Goal: Task Accomplishment & Management: Manage account settings

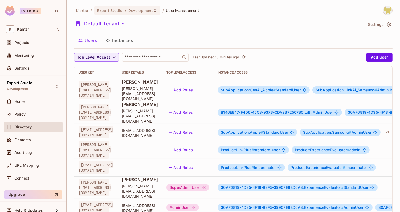
click at [275, 88] on span "SubApplication:GenAi_Apple #" at bounding box center [247, 90] width 55 height 5
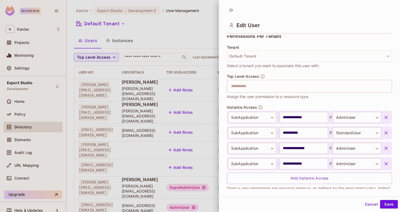
scroll to position [132, 0]
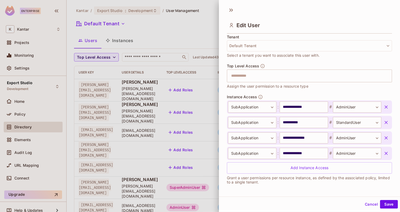
click at [318, 174] on div "**********" at bounding box center [309, 139] width 165 height 90
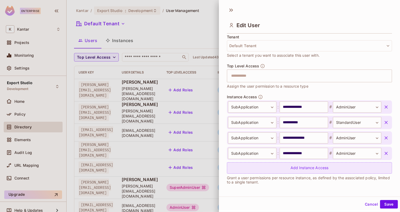
click at [314, 169] on div "Add Instance Access" at bounding box center [309, 167] width 165 height 11
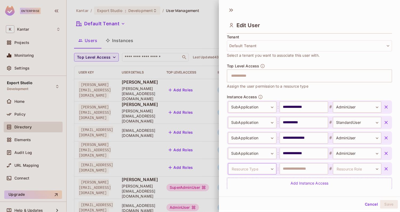
click at [265, 168] on body "Enterprise K Kantar Projects Monitoring Settings Export Studio Development Home…" at bounding box center [200, 106] width 400 height 212
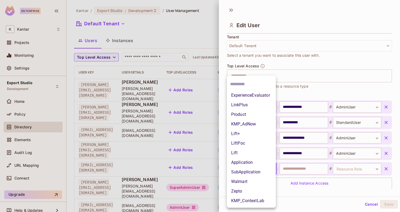
drag, startPoint x: 265, startPoint y: 167, endPoint x: 263, endPoint y: 163, distance: 4.8
click at [263, 163] on ul "ExperienceEvaluator LinkPlus Product KMP_AdNow Lift+ LiftPoc Lift Application S…" at bounding box center [251, 142] width 49 height 132
click at [263, 163] on li "Application" at bounding box center [251, 162] width 49 height 10
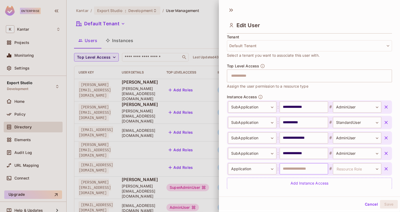
click at [295, 171] on input "text" at bounding box center [303, 168] width 48 height 11
type input "**********"
click at [341, 164] on body "Enterprise K Kantar Projects Monitoring Settings Export Studio Development Home…" at bounding box center [200, 106] width 400 height 212
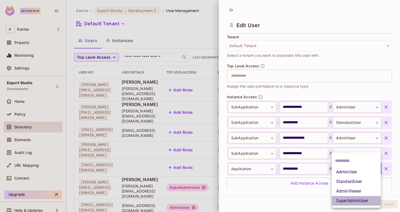
click at [349, 201] on li "SuperAdminUser" at bounding box center [355, 201] width 49 height 10
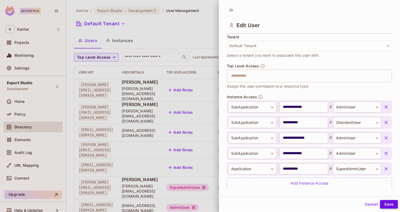
click at [382, 201] on button "Save" at bounding box center [389, 204] width 18 height 9
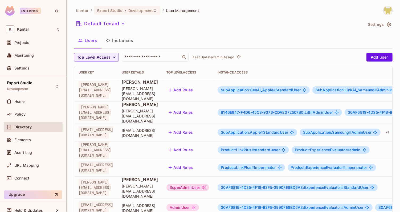
click at [275, 89] on span "SubApplication:GenAi_Apple #" at bounding box center [247, 90] width 55 height 5
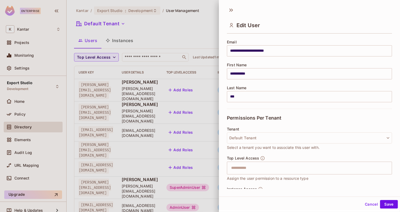
scroll to position [148, 0]
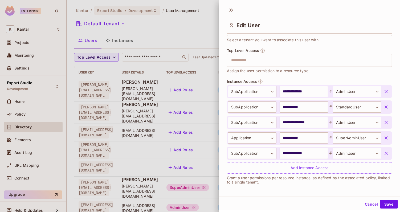
click at [386, 137] on icon "button" at bounding box center [385, 137] width 3 height 3
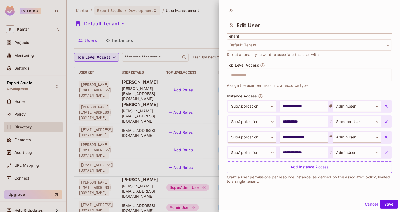
scroll to position [132, 0]
click at [386, 206] on button "Save" at bounding box center [389, 204] width 18 height 9
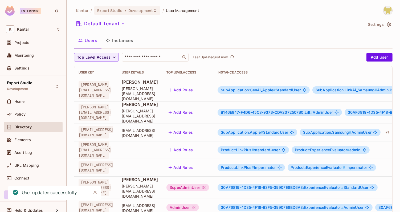
click at [275, 88] on span "SubApplication:GenAi_Apple #" at bounding box center [247, 90] width 55 height 5
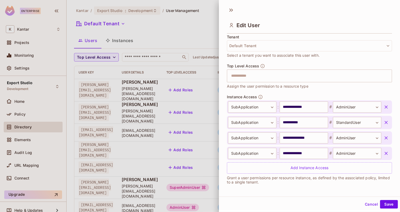
click at [240, 10] on div "Edit User" at bounding box center [309, 21] width 181 height 30
click at [287, 94] on div "**********" at bounding box center [309, 133] width 165 height 79
click at [274, 77] on input "text" at bounding box center [304, 75] width 153 height 11
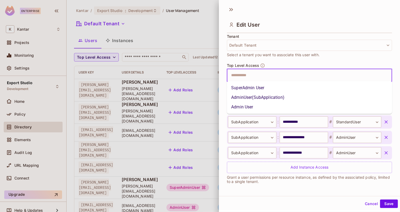
click at [297, 63] on div "Top Level Access ​ Assign the user permission to a resource type" at bounding box center [309, 76] width 165 height 26
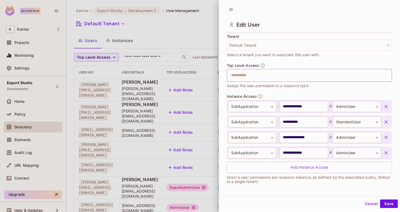
click at [278, 74] on input "text" at bounding box center [304, 75] width 153 height 11
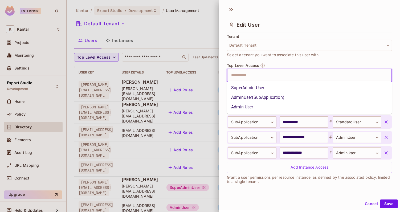
click at [284, 65] on div "Top Level Access ​ Assign the user permission to a resource type" at bounding box center [309, 76] width 165 height 26
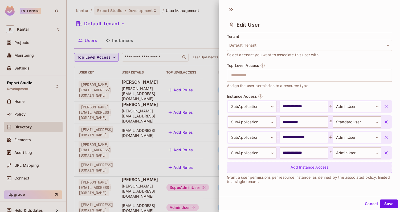
click at [299, 166] on div "Add Instance Access" at bounding box center [309, 166] width 165 height 11
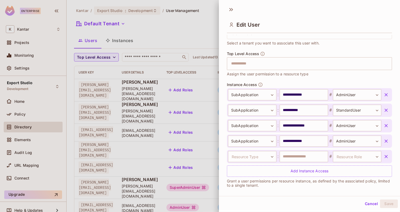
scroll to position [148, 0]
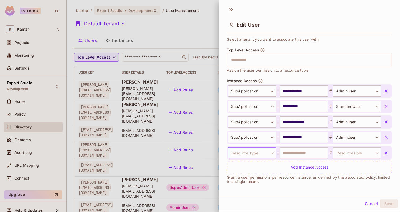
click at [269, 153] on body "Enterprise K Kantar Projects Monitoring Settings Export Studio Development Home…" at bounding box center [200, 106] width 400 height 212
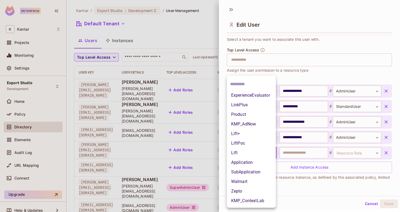
click at [253, 163] on li "Application" at bounding box center [251, 162] width 49 height 10
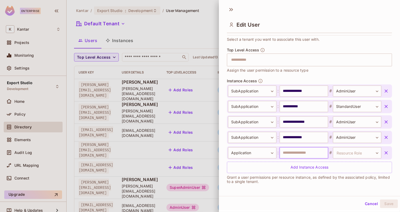
click at [294, 151] on input "text" at bounding box center [303, 152] width 48 height 11
type input "**********"
click at [347, 153] on body "Enterprise K Kantar Projects Monitoring Settings Export Studio Development Home…" at bounding box center [200, 106] width 400 height 212
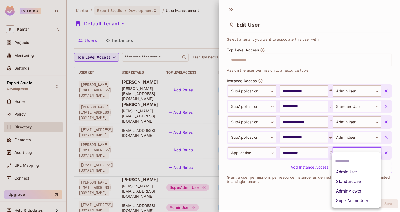
click at [350, 202] on li "SuperAdminUser" at bounding box center [355, 201] width 49 height 10
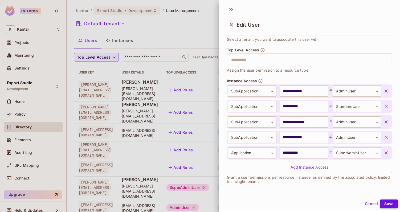
click at [387, 206] on button "Save" at bounding box center [389, 203] width 18 height 9
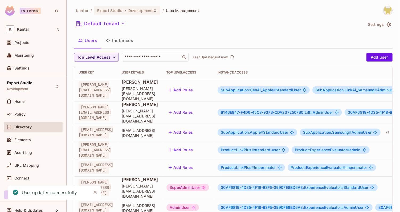
click at [275, 88] on span "SubApplication:GenAi_Apple #" at bounding box center [247, 90] width 55 height 5
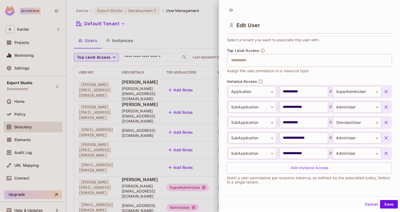
click at [385, 91] on icon "button" at bounding box center [385, 91] width 3 height 3
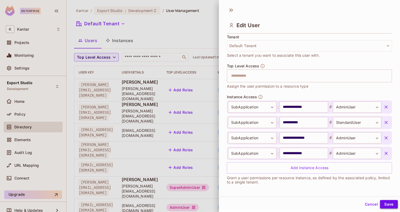
click at [392, 204] on button "Save" at bounding box center [389, 204] width 18 height 9
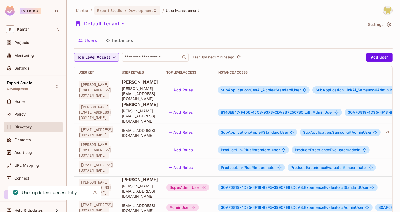
click at [275, 88] on span "SubApplication:GenAi_Apple #" at bounding box center [247, 90] width 55 height 5
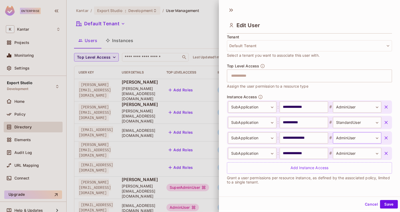
click at [350, 137] on body "Enterprise K Kantar Projects Monitoring Settings Export Studio Development Home…" at bounding box center [200, 106] width 400 height 212
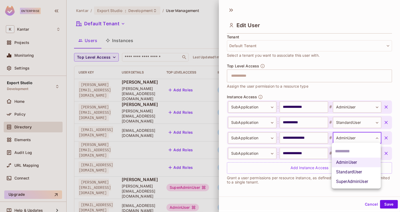
click at [347, 172] on li "StandardUser" at bounding box center [355, 172] width 49 height 10
type input "**********"
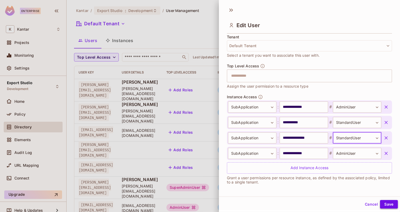
click at [389, 206] on button "Save" at bounding box center [389, 204] width 18 height 9
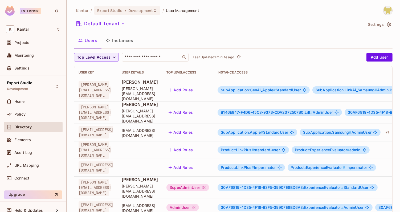
click at [267, 88] on span "SubApplication:GenAi_Apple #" at bounding box center [247, 90] width 55 height 5
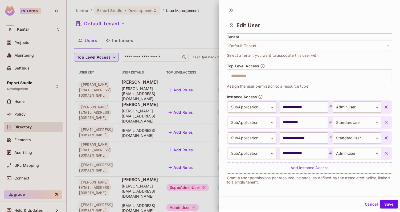
click at [386, 106] on icon "button" at bounding box center [385, 106] width 5 height 5
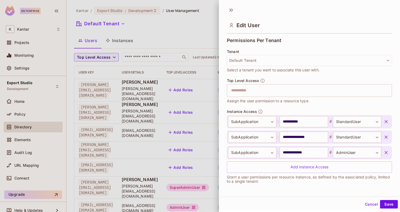
scroll to position [117, 0]
click at [387, 201] on button "Save" at bounding box center [389, 204] width 18 height 9
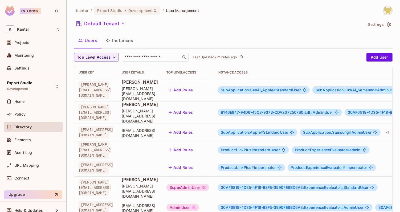
click at [275, 88] on span "SubApplication:GenAi_Apple #" at bounding box center [247, 90] width 55 height 5
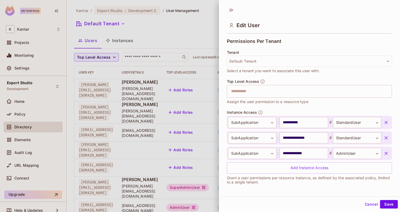
click at [289, 50] on div "Tenant Default Tenant Select a tenant you want to associate this user with." at bounding box center [309, 61] width 165 height 23
click at [359, 136] on body "Enterprise K Kantar Projects Monitoring Settings Export Studio Development Home…" at bounding box center [200, 106] width 400 height 212
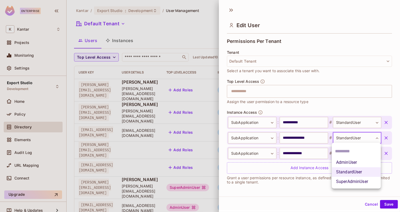
click at [359, 136] on div at bounding box center [200, 106] width 400 height 212
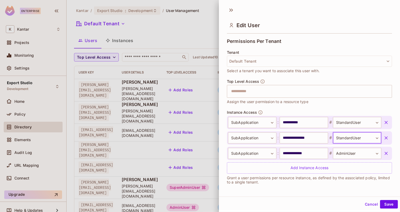
click at [354, 140] on body "Enterprise K Kantar Projects Monitoring Settings Export Studio Development Home…" at bounding box center [200, 106] width 400 height 212
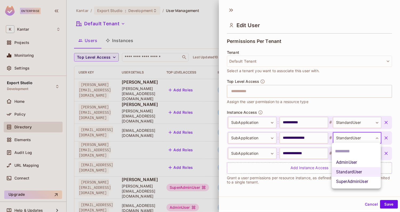
click at [351, 162] on li "AdminUser" at bounding box center [355, 162] width 49 height 10
type input "*********"
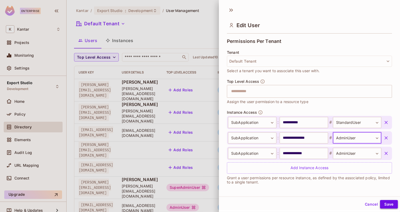
click at [384, 203] on button "Save" at bounding box center [389, 204] width 18 height 9
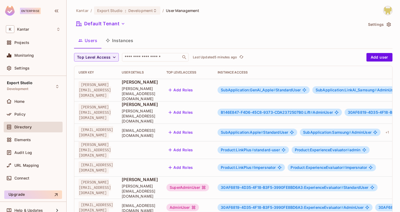
click at [270, 88] on span "SubApplication:GenAi_Apple #" at bounding box center [247, 90] width 55 height 5
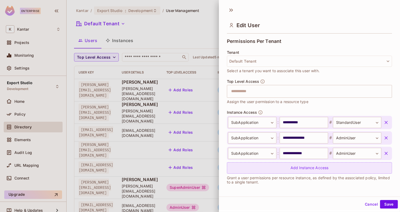
click at [292, 167] on div "Add Instance Access" at bounding box center [309, 167] width 165 height 11
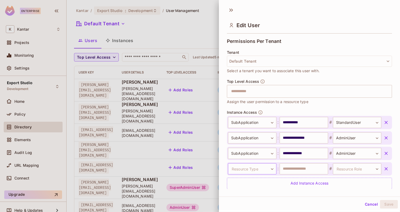
click at [261, 166] on body "Enterprise K Kantar Projects Monitoring Settings Export Studio Development Home…" at bounding box center [200, 106] width 400 height 212
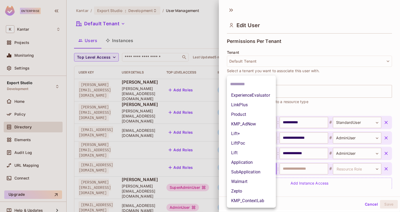
click at [250, 163] on li "Application" at bounding box center [251, 162] width 49 height 10
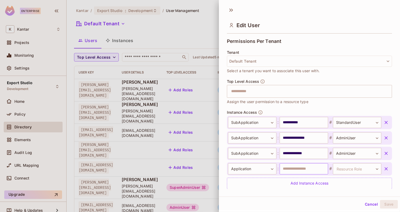
click at [290, 170] on input "text" at bounding box center [303, 168] width 48 height 11
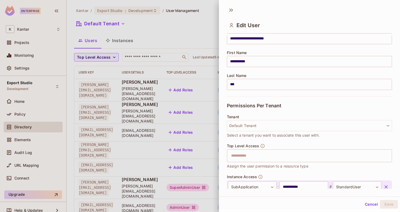
scroll to position [132, 0]
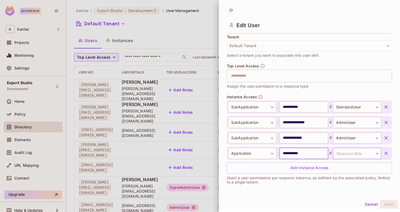
type input "**********"
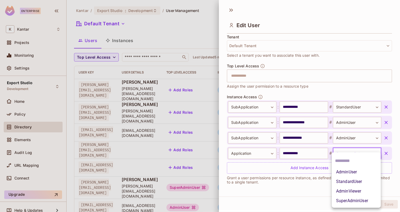
click at [357, 156] on body "Enterprise K Kantar Projects Monitoring Settings Export Studio Development Home…" at bounding box center [200, 106] width 400 height 212
click at [353, 202] on li "SuperAdminUser" at bounding box center [355, 201] width 49 height 10
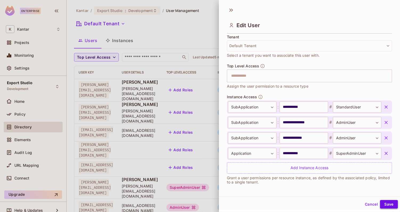
click at [387, 206] on button "Save" at bounding box center [389, 204] width 18 height 9
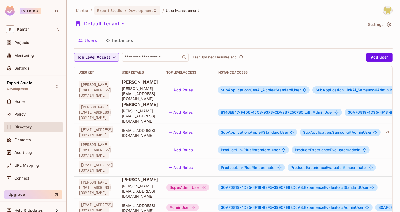
click at [275, 88] on span "SubApplication:GenAi_Apple #" at bounding box center [247, 90] width 55 height 5
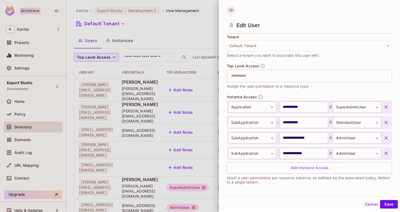
click at [232, 10] on icon at bounding box center [231, 10] width 9 height 9
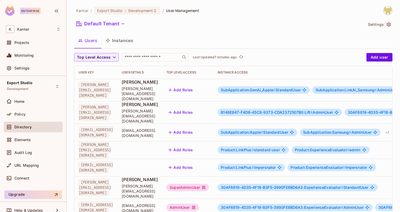
click at [126, 41] on button "Instances" at bounding box center [119, 40] width 36 height 13
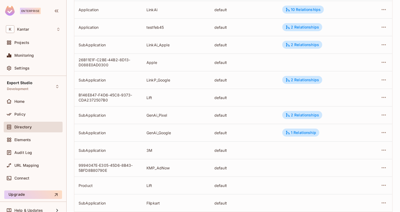
scroll to position [159, 0]
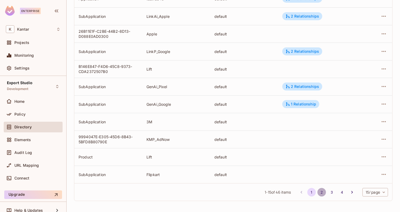
click at [320, 191] on button "2" at bounding box center [321, 192] width 9 height 9
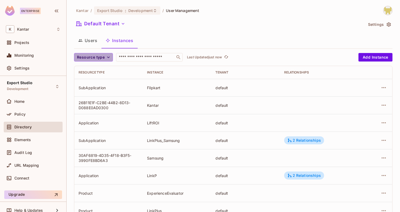
click at [100, 55] on span "Resource type" at bounding box center [91, 57] width 28 height 7
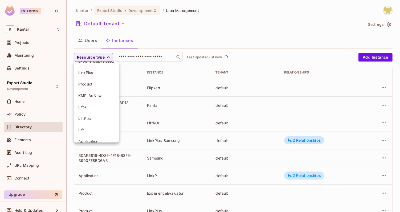
scroll to position [15, 0]
click at [98, 133] on span "Application" at bounding box center [96, 133] width 36 height 5
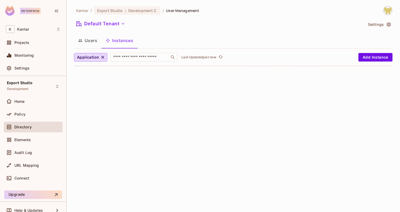
click at [152, 38] on div "Users Instances" at bounding box center [233, 40] width 318 height 13
click at [113, 40] on button "Instances" at bounding box center [119, 40] width 36 height 13
click at [90, 40] on button "Users" at bounding box center [87, 40] width 27 height 13
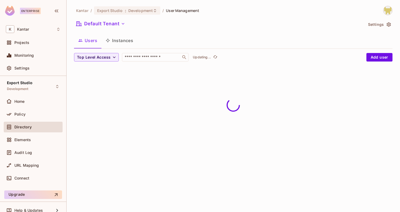
click at [109, 40] on icon "button" at bounding box center [108, 40] width 4 height 4
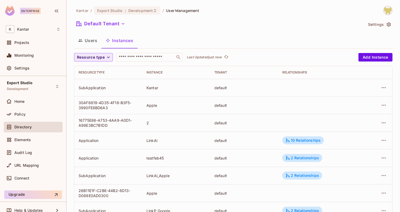
click at [91, 53] on button "Resource type" at bounding box center [93, 57] width 39 height 9
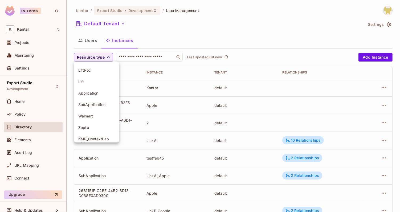
scroll to position [60, 0]
click at [89, 93] on li "Application" at bounding box center [96, 88] width 45 height 11
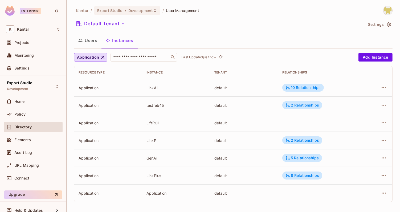
scroll to position [1, 0]
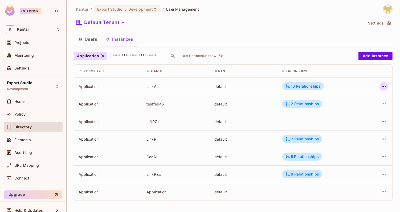
click at [383, 86] on icon "button" at bounding box center [383, 86] width 4 height 1
click at [351, 108] on div "Edit Attributes" at bounding box center [344, 109] width 26 height 5
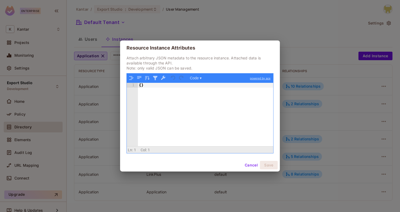
click at [220, 108] on div "{ }" at bounding box center [205, 119] width 135 height 73
click at [245, 164] on button "Cancel" at bounding box center [250, 165] width 17 height 9
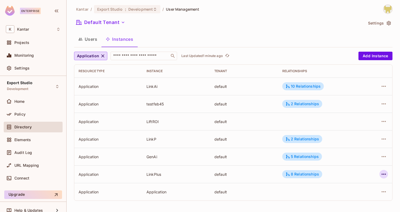
click at [385, 173] on icon "button" at bounding box center [383, 174] width 6 height 6
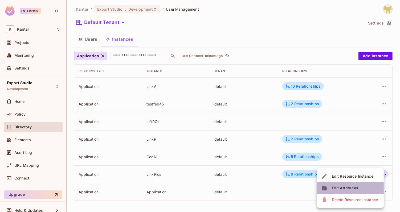
click at [358, 184] on span "Edit Attributes" at bounding box center [345, 188] width 30 height 9
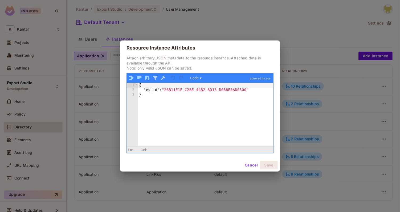
click at [236, 121] on div "{ "es_id" : "26B11E1F-C2BE-44B2-8D13-D088E0AD0300" }" at bounding box center [205, 119] width 135 height 73
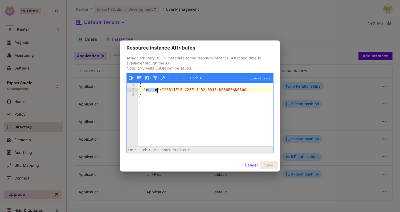
drag, startPoint x: 145, startPoint y: 90, endPoint x: 157, endPoint y: 91, distance: 12.3
click at [157, 91] on div "{ "es_id" : "26B11E1F-C2BE-44B2-8D13-D088E0AD0300" }" at bounding box center [205, 119] width 135 height 73
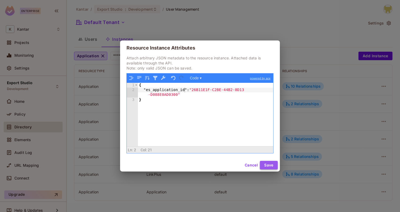
click at [268, 163] on button "Save" at bounding box center [269, 165] width 18 height 9
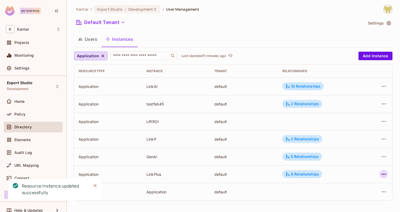
click at [382, 176] on icon "button" at bounding box center [383, 174] width 6 height 6
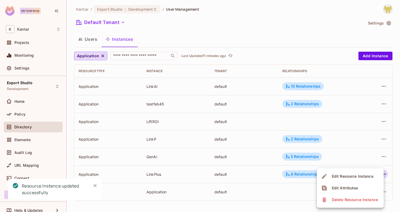
click at [363, 186] on li "Edit Attributes" at bounding box center [350, 188] width 67 height 12
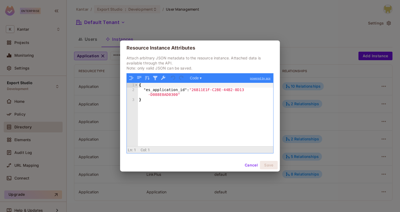
click at [247, 165] on button "Cancel" at bounding box center [250, 165] width 17 height 9
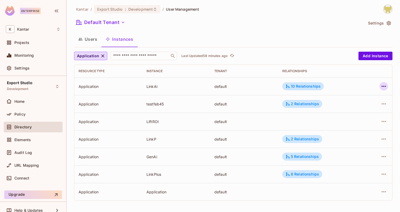
click at [381, 89] on icon "button" at bounding box center [383, 86] width 6 height 6
click at [357, 111] on span "Edit Attributes" at bounding box center [345, 110] width 30 height 9
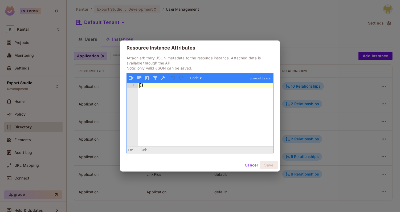
click at [139, 86] on div "{ }" at bounding box center [205, 119] width 135 height 73
click at [140, 86] on div "{ }" at bounding box center [205, 119] width 135 height 73
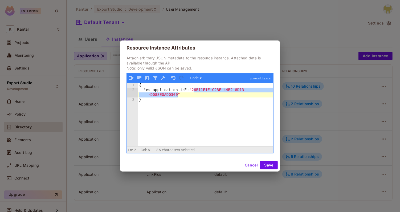
drag, startPoint x: 194, startPoint y: 90, endPoint x: 178, endPoint y: 94, distance: 16.0
click at [178, 94] on div "{ "es_application_id" : "26B11E1F-C2BE-44B2-8D13 -D088E0AD0300" }" at bounding box center [205, 119] width 135 height 73
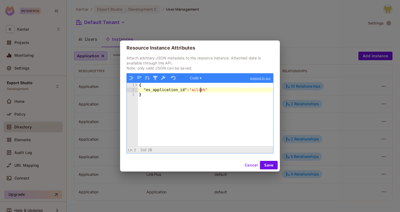
click at [200, 90] on div "{ "es_application_id" : "ailink" }" at bounding box center [205, 119] width 135 height 73
click at [274, 162] on button "Save" at bounding box center [269, 165] width 18 height 9
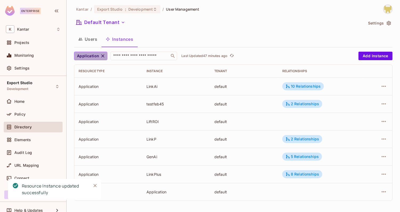
click at [90, 56] on span "Application" at bounding box center [88, 56] width 22 height 7
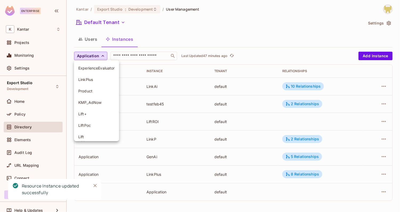
scroll to position [48, 0]
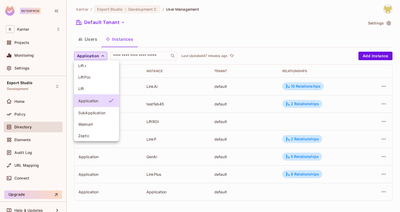
click at [100, 111] on span "SubApplication" at bounding box center [96, 112] width 36 height 5
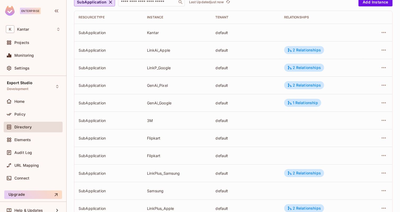
scroll to position [60, 0]
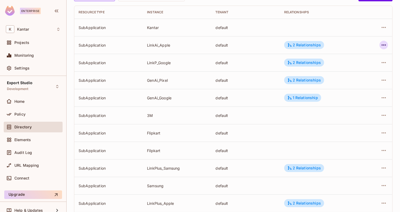
click at [382, 45] on icon "button" at bounding box center [383, 45] width 6 height 6
click at [361, 66] on li "Edit Attributes" at bounding box center [350, 69] width 67 height 12
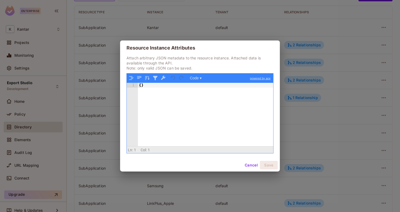
click at [140, 86] on div "{ }" at bounding box center [205, 119] width 135 height 73
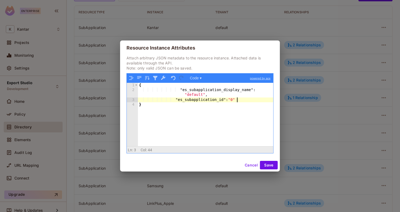
click at [248, 164] on button "Cancel" at bounding box center [250, 165] width 17 height 9
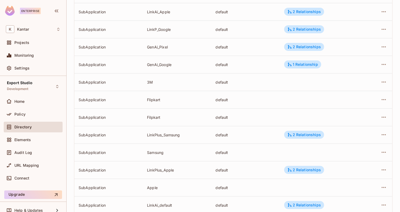
scroll to position [94, 0]
click at [386, 137] on div at bounding box center [377, 134] width 21 height 9
click at [387, 132] on div at bounding box center [377, 134] width 21 height 9
click at [383, 134] on icon "button" at bounding box center [383, 134] width 6 height 6
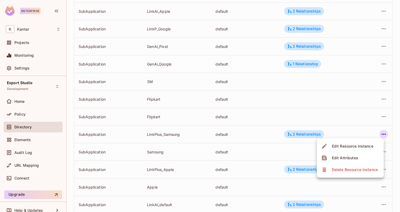
click at [352, 160] on div "Edit Attributes" at bounding box center [344, 157] width 26 height 5
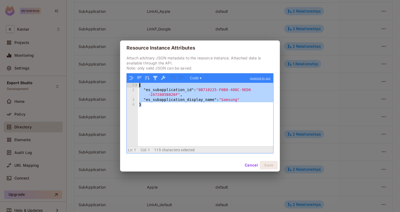
drag, startPoint x: 195, startPoint y: 116, endPoint x: 125, endPoint y: 80, distance: 79.5
click at [125, 80] on div "Attach arbitrary JSON metadata to the resource instance. Attached data is avail…" at bounding box center [200, 106] width 160 height 103
click at [249, 167] on button "Cancel" at bounding box center [250, 165] width 17 height 9
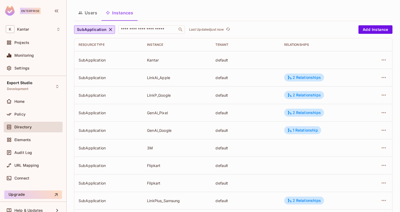
scroll to position [0, 0]
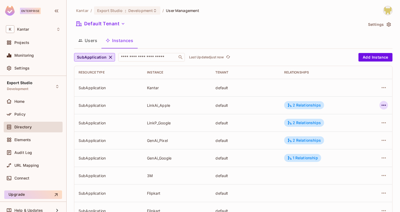
click at [383, 106] on icon "button" at bounding box center [383, 105] width 6 height 6
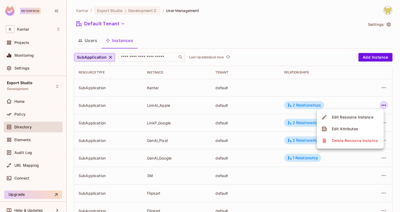
click at [351, 131] on div "Edit Attributes" at bounding box center [344, 128] width 26 height 5
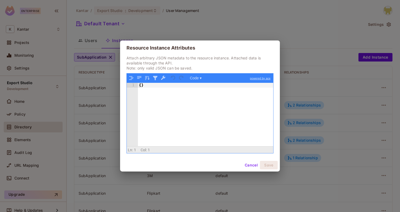
click at [201, 115] on div "{ }" at bounding box center [205, 119] width 135 height 73
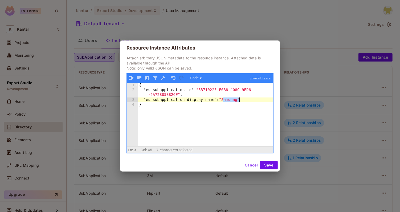
drag, startPoint x: 223, startPoint y: 100, endPoint x: 238, endPoint y: 100, distance: 15.4
click at [238, 100] on div "{ "es_subapplication_id" : "8B710225-F0B8-408C-9ED6 -2A72885B826F" , "es_subapp…" at bounding box center [205, 119] width 135 height 73
click at [271, 162] on button "Save" at bounding box center [269, 165] width 18 height 9
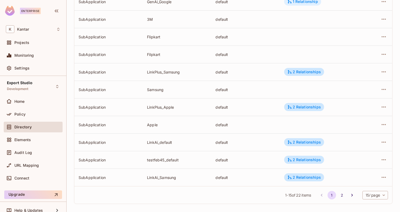
scroll to position [159, 0]
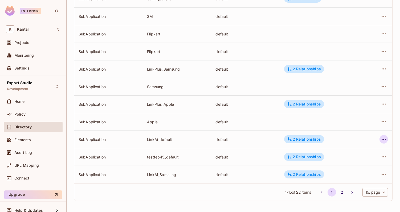
click at [382, 139] on icon "button" at bounding box center [383, 139] width 6 height 6
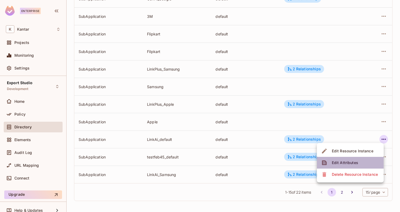
click at [349, 161] on div "Edit Attributes" at bounding box center [344, 162] width 26 height 5
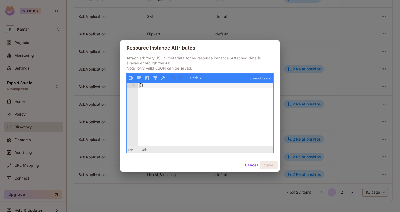
click at [211, 114] on div "{ }" at bounding box center [205, 119] width 135 height 73
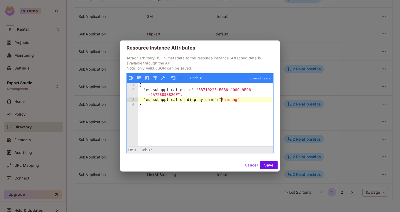
click at [222, 99] on div "{ "es_subapplication_id" : "8B710225-F0B8-408C-9ED6 -2A72885B826F" , "es_subapp…" at bounding box center [205, 119] width 135 height 73
drag, startPoint x: 223, startPoint y: 99, endPoint x: 238, endPoint y: 100, distance: 15.4
click at [238, 100] on div "{ "es_subapplication_id" : "8B710225-F0B8-408C-9ED6 -2A72885B826F" , "es_subapp…" at bounding box center [205, 119] width 135 height 73
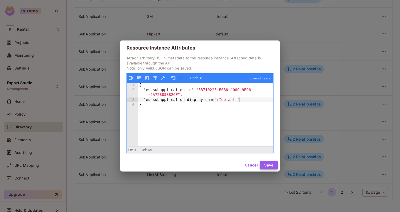
click at [268, 161] on button "Save" at bounding box center [269, 165] width 18 height 9
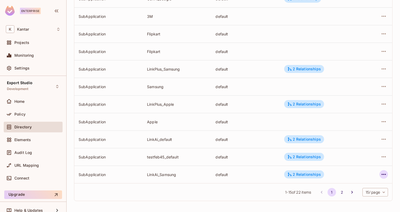
click at [386, 176] on icon "button" at bounding box center [383, 174] width 6 height 6
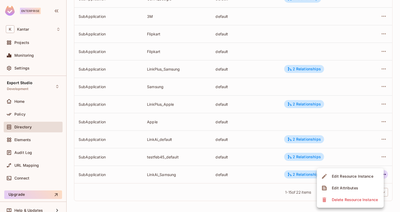
click at [356, 185] on div "Edit Attributes" at bounding box center [344, 187] width 26 height 5
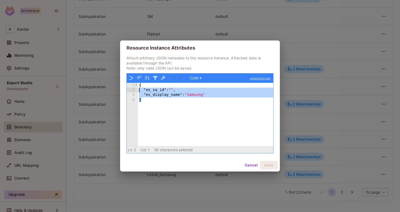
drag, startPoint x: 207, startPoint y: 119, endPoint x: 131, endPoint y: 82, distance: 84.6
click at [131, 82] on div "1 2 3 4 { "es_sa_id" : "" , "es_display_name" : "Samsung" } XXXXXXXXXXXXXXXXXXX…" at bounding box center [200, 113] width 146 height 80
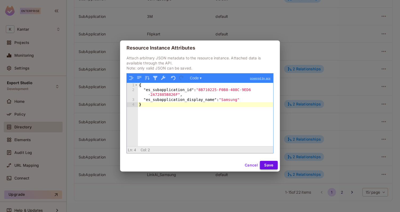
click at [275, 163] on button "Save" at bounding box center [269, 165] width 18 height 9
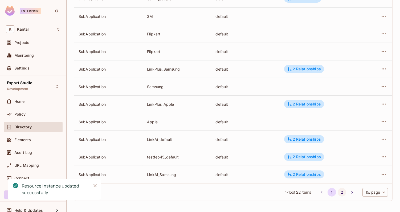
click at [342, 193] on button "2" at bounding box center [341, 192] width 9 height 9
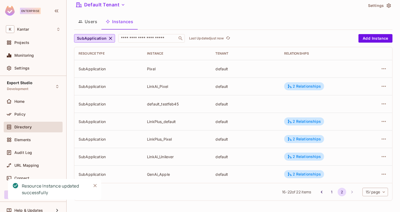
scroll to position [18, 0]
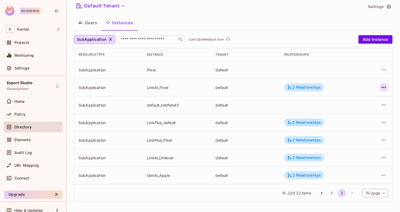
click at [380, 88] on button "button" at bounding box center [383, 87] width 9 height 9
click at [345, 113] on div "Edit Attributes" at bounding box center [344, 110] width 26 height 5
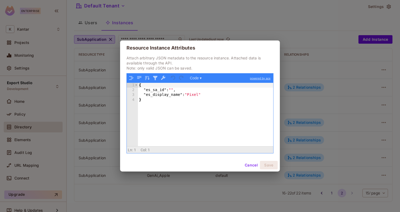
click at [209, 107] on div "{ "es_sa_id" : "" , "es_display_name" : "Pixel" }" at bounding box center [205, 119] width 135 height 73
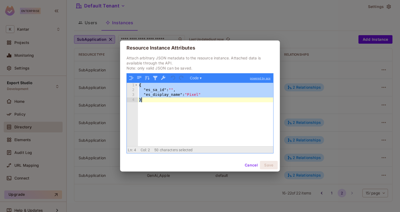
click at [209, 107] on div "{ "es_sa_id" : "" , "es_display_name" : "Pixel" }" at bounding box center [205, 119] width 135 height 73
paste textarea
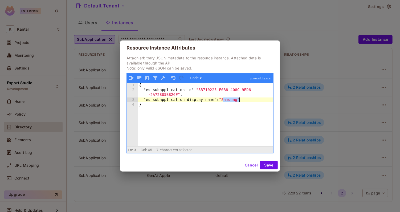
drag, startPoint x: 224, startPoint y: 101, endPoint x: 239, endPoint y: 101, distance: 15.4
click at [239, 101] on div "{ "es_subapplication_id" : "8B710225-F0B8-408C-9ED6 -2A72885B826F" , "es_subapp…" at bounding box center [205, 119] width 135 height 73
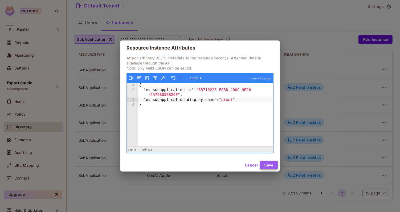
click at [265, 163] on button "Save" at bounding box center [269, 165] width 18 height 9
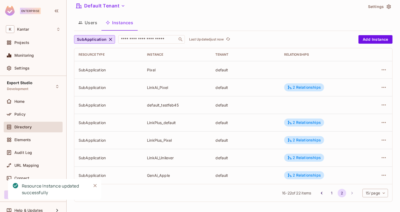
scroll to position [19, 0]
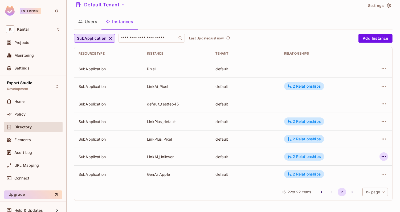
click at [387, 157] on button "button" at bounding box center [383, 156] width 9 height 9
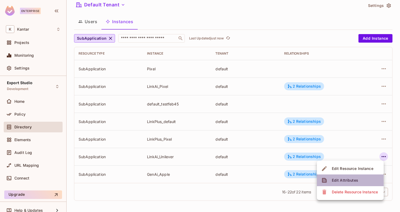
click at [350, 177] on span "Edit Attributes" at bounding box center [345, 180] width 30 height 9
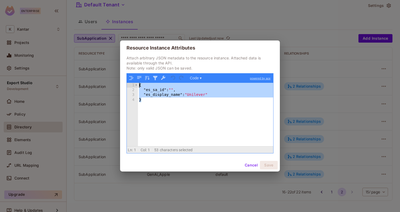
drag, startPoint x: 181, startPoint y: 111, endPoint x: 112, endPoint y: 70, distance: 80.2
click at [112, 70] on div "Resource Instance Attributes Attach arbitrary JSON metadata to the resource ins…" at bounding box center [200, 106] width 400 height 212
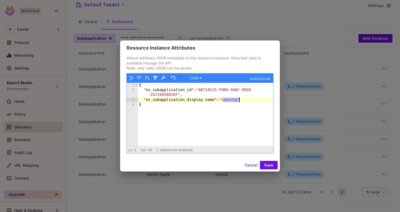
drag, startPoint x: 223, startPoint y: 100, endPoint x: 239, endPoint y: 101, distance: 16.3
click at [239, 101] on div "{ "es_subapplication_id" : "8B710225-F0B8-408C-9ED6 -2A72885B826F" , "es_subapp…" at bounding box center [205, 119] width 135 height 73
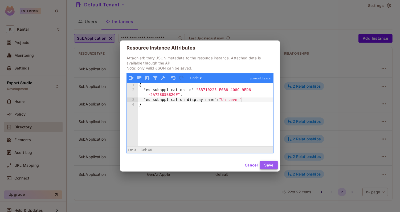
click at [265, 165] on button "Save" at bounding box center [269, 165] width 18 height 9
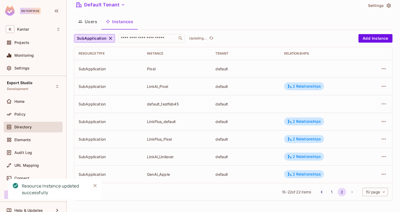
scroll to position [0, 0]
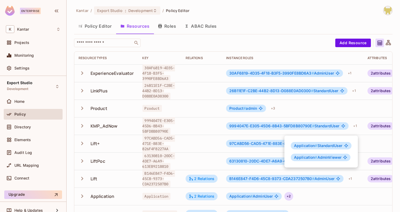
scroll to position [67, 0]
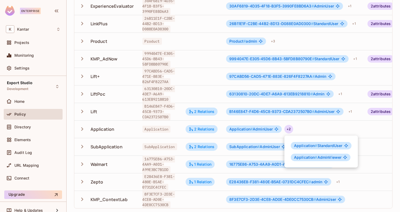
click at [204, 54] on div at bounding box center [200, 106] width 400 height 212
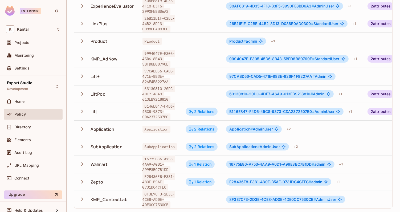
scroll to position [0, 0]
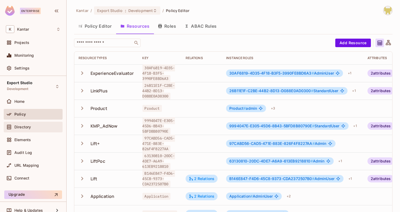
click at [41, 126] on div "Directory" at bounding box center [37, 127] width 46 height 4
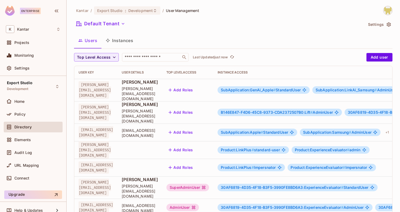
click at [121, 39] on button "Instances" at bounding box center [119, 40] width 36 height 13
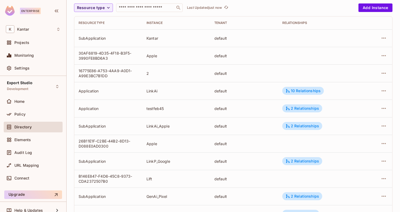
scroll to position [51, 0]
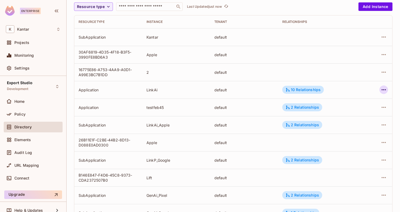
click at [384, 90] on icon "button" at bounding box center [383, 89] width 6 height 6
click at [351, 89] on div at bounding box center [200, 106] width 400 height 212
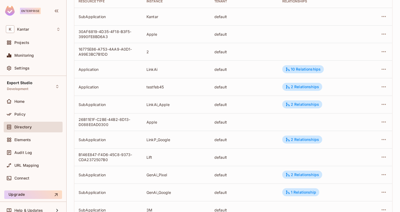
scroll to position [72, 0]
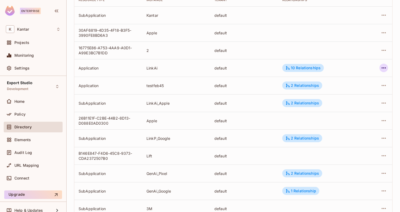
click at [381, 66] on icon "button" at bounding box center [383, 68] width 6 height 6
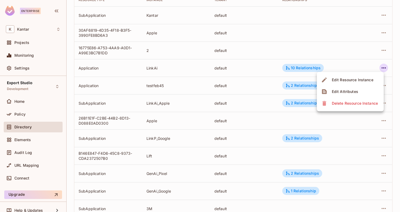
click at [358, 92] on span "Edit Attributes" at bounding box center [345, 91] width 30 height 9
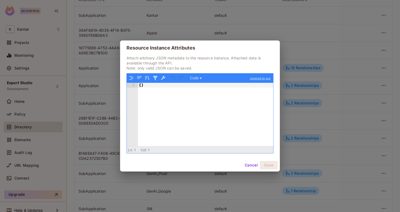
click at [245, 170] on div "Cancel Save" at bounding box center [200, 165] width 160 height 13
click at [249, 165] on button "Cancel" at bounding box center [250, 165] width 17 height 9
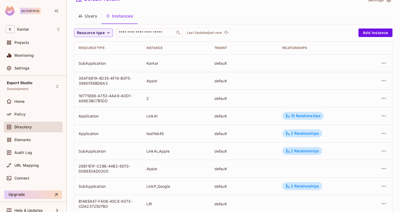
scroll to position [159, 0]
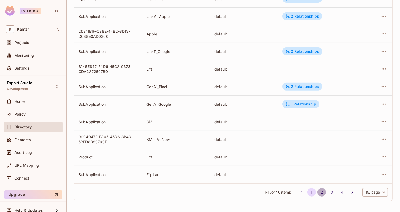
click at [323, 192] on button "2" at bounding box center [321, 192] width 9 height 9
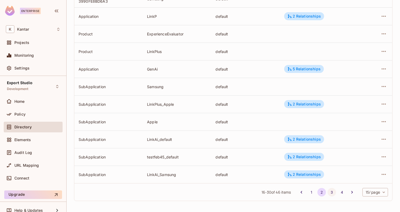
click at [329, 189] on button "3" at bounding box center [331, 192] width 9 height 9
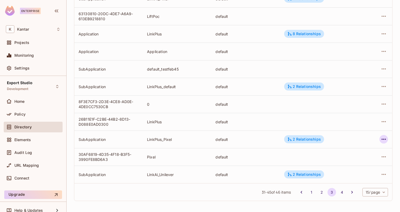
click at [381, 139] on icon "button" at bounding box center [383, 139] width 6 height 6
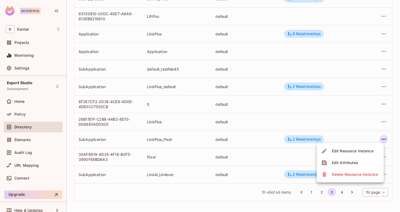
click at [346, 162] on div "Edit Attributes" at bounding box center [344, 162] width 26 height 5
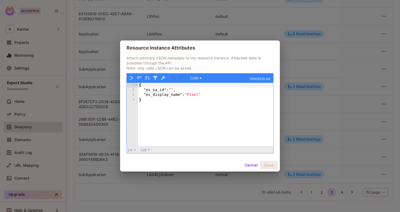
click at [157, 100] on div "{ "es_sa_id" : "" , "es_display_name" : "Pixel" }" at bounding box center [205, 119] width 135 height 73
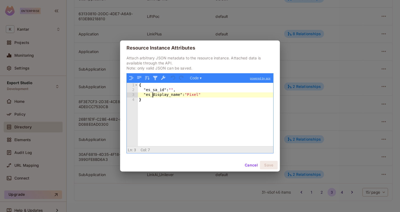
click at [153, 95] on div "{ "es_sa_id" : "" , "es_display_name" : "Pixel" }" at bounding box center [205, 119] width 135 height 73
click at [201, 110] on div "{ "es_sa_id" : "" , "es_subapplication_display_name" : "Pixel" }" at bounding box center [205, 119] width 135 height 73
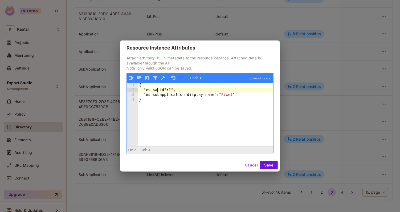
click at [157, 91] on div "{ "es_sa_id" : "" , "es_subapplication_display_name" : "Pixel" }" at bounding box center [205, 119] width 135 height 73
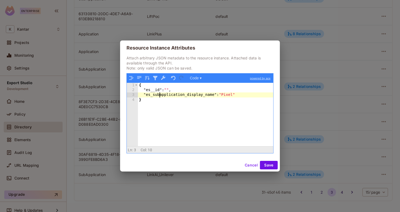
click at [160, 94] on div "{ "es__id" : "" , "es_subapplication_display_name" : "Pixel" }" at bounding box center [205, 119] width 135 height 73
drag, startPoint x: 153, startPoint y: 95, endPoint x: 184, endPoint y: 96, distance: 30.3
click at [184, 96] on div "{ "es__id" : "" , "es_subapplication_display_name" : "Pixel" }" at bounding box center [205, 119] width 135 height 73
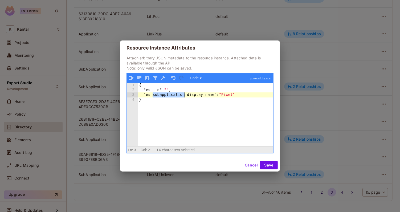
click at [152, 90] on div "{ "es__id" : "" , "es_subapplication_display_name" : "Pixel" }" at bounding box center [205, 119] width 135 height 73
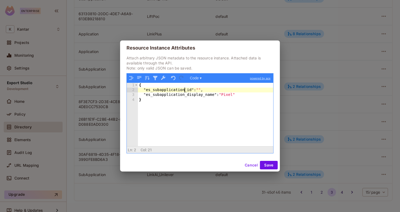
click at [170, 86] on div "{ "es_subapplication_id" : "" , "es_subapplication_display_name" : "Pixel" }" at bounding box center [205, 119] width 135 height 73
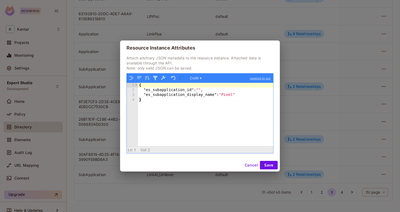
click at [173, 98] on div "{ "es_subapplication_id" : "" , "es_subapplication_display_name" : "Pixel" }" at bounding box center [205, 119] width 135 height 73
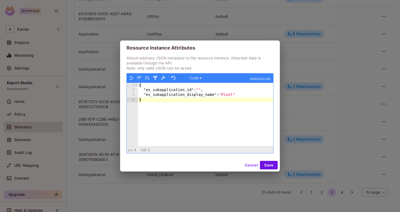
click at [201, 110] on div "{ "es_subapplication_id" : "" , "es_subapplication_display_name" : "Pixel" }" at bounding box center [205, 119] width 135 height 73
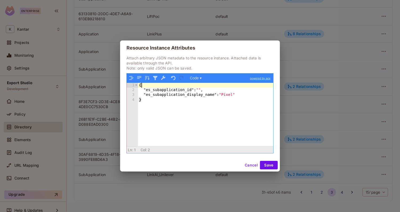
click at [158, 83] on div "{ "es_subapplication_id" : "" , "es_subapplication_display_name" : "Pixel" }" at bounding box center [205, 119] width 135 height 73
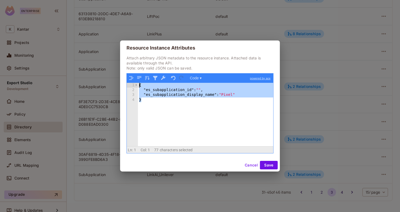
drag, startPoint x: 186, startPoint y: 119, endPoint x: 126, endPoint y: 86, distance: 69.2
click at [126, 86] on div "Attach arbitrary JSON metadata to the resource instance. Attached data is avail…" at bounding box center [200, 106] width 160 height 103
click at [156, 104] on div "{ "es_subapplication_id" : "" , "es_subapplication_display_name" : "Pixel" }" at bounding box center [205, 119] width 135 height 73
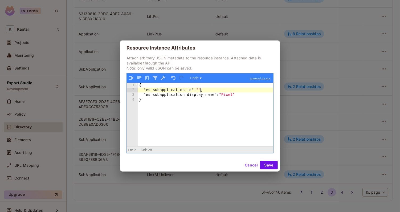
click at [199, 90] on div "{ "es_subapplication_id" : "" , "es_subapplication_display_name" : "Pixel" }" at bounding box center [205, 119] width 135 height 73
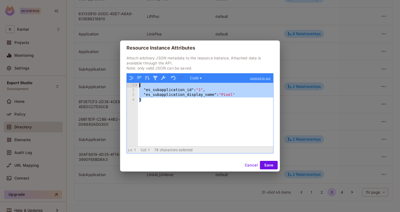
drag, startPoint x: 197, startPoint y: 122, endPoint x: 128, endPoint y: 86, distance: 78.0
click at [128, 86] on div "1 2 3 4 { "es_subapplication_id" : "1" , "es_subapplication_display_name" : "Pi…" at bounding box center [200, 115] width 146 height 64
click at [173, 114] on div "{ "es_subapplication_id" : "1" , "es_subapplication_display_name" : "Pixel" }" at bounding box center [205, 119] width 135 height 73
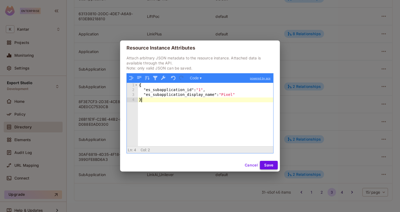
click at [262, 166] on button "Save" at bounding box center [269, 165] width 18 height 9
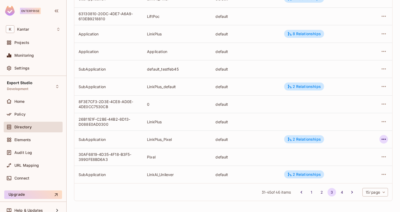
click at [384, 141] on icon "button" at bounding box center [383, 139] width 6 height 6
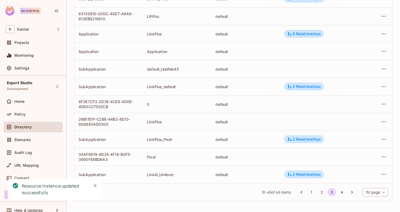
click at [348, 165] on td "2 Relationships" at bounding box center [321, 174] width 83 height 18
click at [382, 139] on icon "button" at bounding box center [383, 139] width 6 height 6
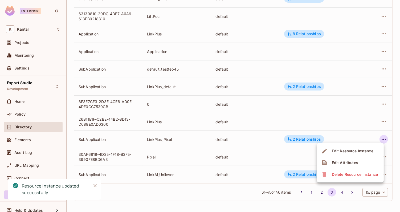
click at [349, 160] on div "Edit Attributes" at bounding box center [344, 162] width 26 height 5
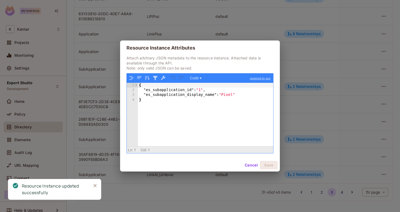
click at [250, 162] on button "Cancel" at bounding box center [250, 165] width 17 height 9
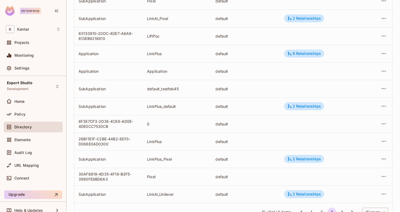
scroll to position [136, 0]
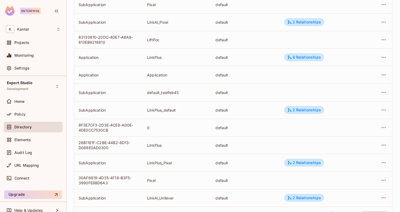
click at [378, 111] on div at bounding box center [377, 110] width 21 height 9
click at [379, 111] on button "button" at bounding box center [383, 110] width 9 height 9
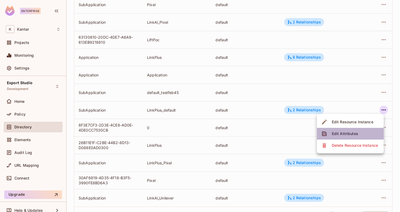
click at [351, 135] on div "Edit Attributes" at bounding box center [344, 133] width 26 height 5
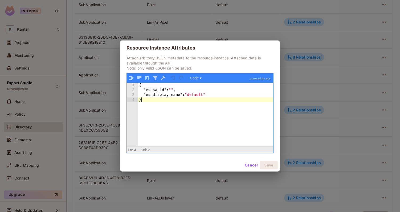
click at [213, 115] on div "{ "es_sa_id" : "" , "es_display_name" : "default" }" at bounding box center [205, 119] width 135 height 73
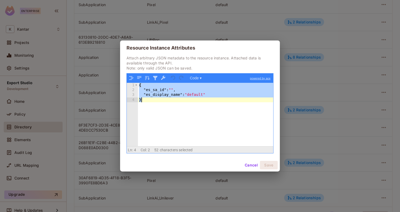
click at [213, 115] on div "{ "es_sa_id" : "" , "es_display_name" : "default" }" at bounding box center [205, 119] width 135 height 73
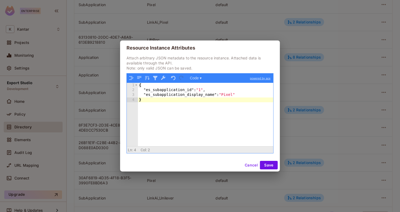
click at [203, 91] on div "{ "es_subapplication_id" : "1" , "es_subapplication_display_name" : "Pixel" }" at bounding box center [205, 119] width 135 height 73
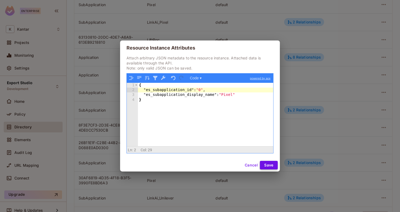
click at [272, 165] on button "Save" at bounding box center [269, 165] width 18 height 9
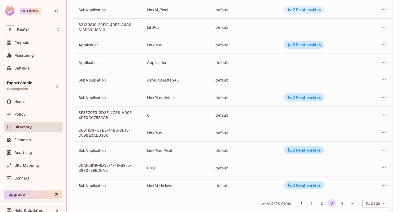
scroll to position [159, 0]
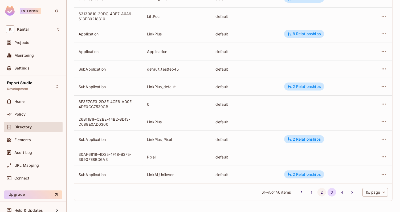
click at [322, 192] on button "2" at bounding box center [321, 192] width 9 height 9
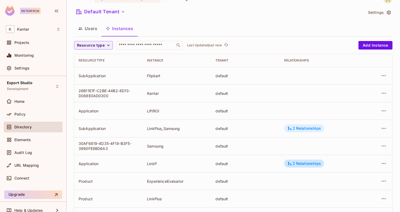
scroll to position [15, 0]
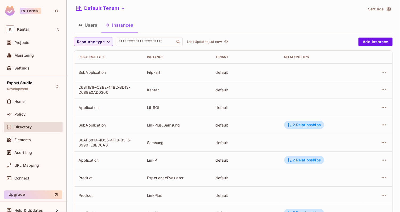
click at [387, 127] on div at bounding box center [377, 124] width 21 height 9
click at [386, 127] on icon "button" at bounding box center [383, 125] width 6 height 6
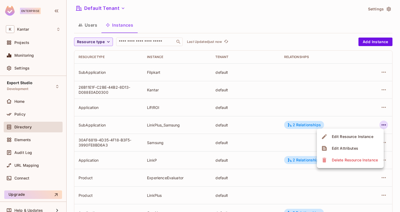
click at [358, 147] on span "Edit Attributes" at bounding box center [345, 148] width 30 height 9
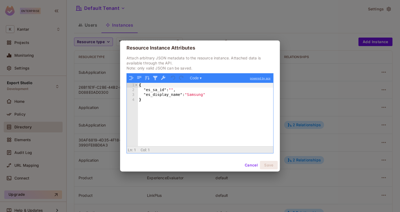
click at [248, 131] on div "{ "es_sa_id" : "" , "es_display_name" : "Samsung" }" at bounding box center [205, 119] width 135 height 73
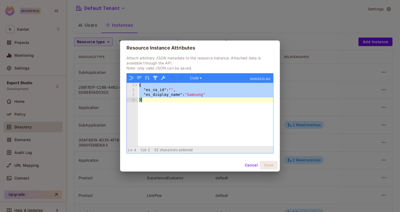
click at [248, 131] on div "{ "es_sa_id" : "" , "es_display_name" : "Samsung" }" at bounding box center [205, 119] width 135 height 73
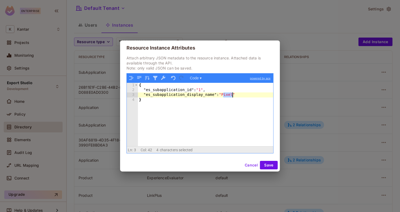
drag, startPoint x: 223, startPoint y: 96, endPoint x: 233, endPoint y: 97, distance: 10.1
click at [233, 97] on div "{ "es_subapplication_id" : "1" , "es_subapplication_display_name" : "Pixel" }" at bounding box center [205, 119] width 135 height 73
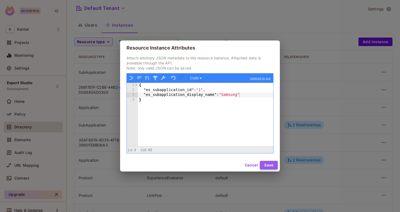
click at [268, 162] on button "Save" at bounding box center [269, 165] width 18 height 9
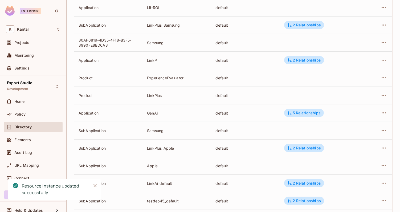
scroll to position [159, 0]
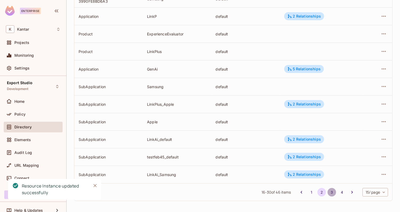
click at [328, 191] on button "3" at bounding box center [331, 192] width 9 height 9
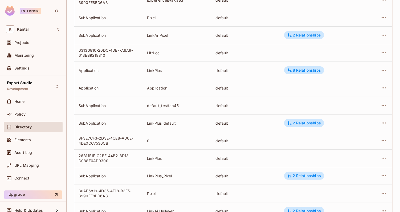
scroll to position [123, 0]
click at [385, 124] on icon "button" at bounding box center [383, 122] width 6 height 6
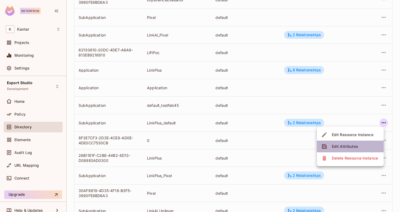
click at [361, 143] on li "Edit Attributes" at bounding box center [350, 146] width 67 height 12
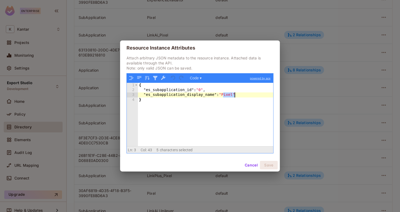
drag, startPoint x: 223, startPoint y: 94, endPoint x: 233, endPoint y: 96, distance: 10.6
click at [233, 96] on div "{ "es_subapplication_id" : "0" , "es_subapplication_display_name" : "Pixel" }" at bounding box center [205, 119] width 135 height 73
click at [267, 162] on button "Save" at bounding box center [269, 165] width 18 height 9
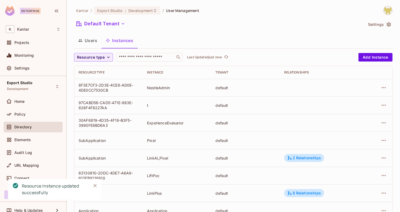
scroll to position [159, 0]
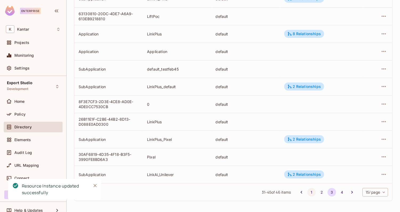
click at [311, 192] on button "1" at bounding box center [311, 192] width 9 height 9
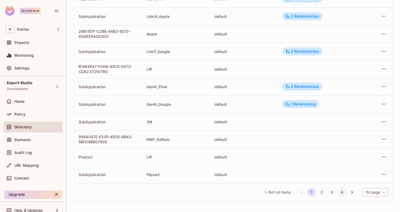
click at [341, 193] on button "4" at bounding box center [341, 192] width 9 height 9
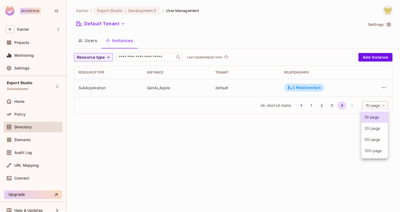
click at [371, 107] on body "Enterprise K Kantar Projects Monitoring Settings Export Studio Development Home…" at bounding box center [200, 106] width 400 height 212
click at [368, 152] on li "100 / page" at bounding box center [374, 150] width 27 height 11
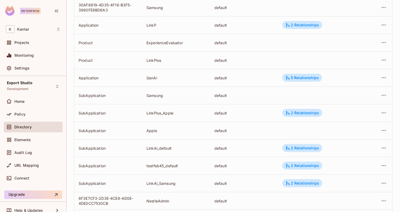
scroll to position [412, 0]
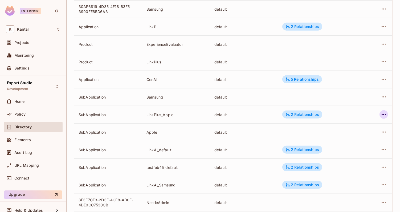
click at [387, 114] on button "button" at bounding box center [383, 114] width 9 height 9
click at [351, 140] on div "Edit Attributes" at bounding box center [344, 137] width 26 height 5
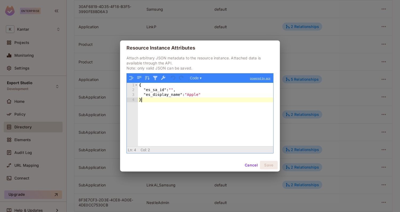
click at [218, 122] on div "{ "es_sa_id" : "" , "es_display_name" : "Apple" }" at bounding box center [205, 119] width 135 height 73
click at [219, 123] on div "{ "es_sa_id" : "" , "es_display_name" : "Apple" }" at bounding box center [205, 119] width 135 height 73
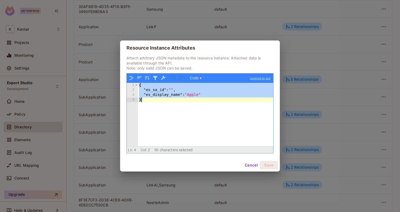
click at [219, 123] on div "{ "es_sa_id" : "" , "es_display_name" : "Apple" }" at bounding box center [205, 119] width 135 height 73
paste textarea
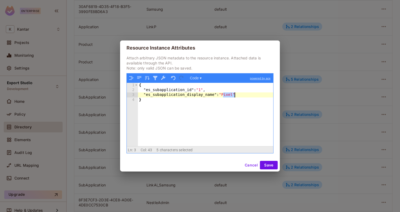
drag, startPoint x: 223, startPoint y: 96, endPoint x: 233, endPoint y: 97, distance: 10.1
click at [233, 97] on div "{ "es_subapplication_id" : "1" , "es_subapplication_display_name" : "Pixel" }" at bounding box center [205, 119] width 135 height 73
click at [269, 167] on button "Save" at bounding box center [269, 165] width 18 height 9
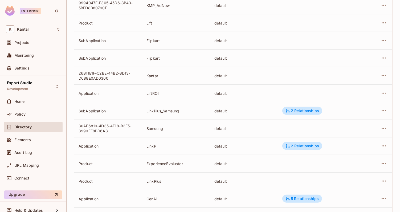
scroll to position [293, 0]
click at [384, 109] on icon "button" at bounding box center [383, 110] width 6 height 6
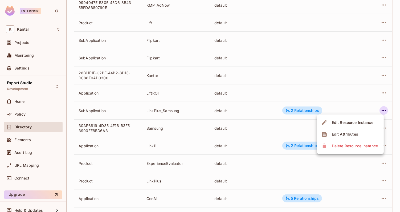
click at [355, 132] on div "Edit Attributes" at bounding box center [344, 133] width 26 height 5
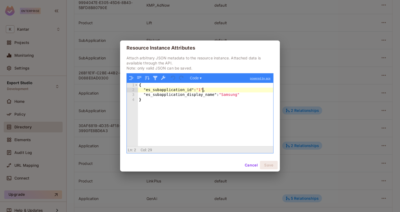
click at [203, 89] on div "{ "es_subapplication_id" : "1" , "es_subapplication_display_name" : "Samsung" }" at bounding box center [205, 119] width 135 height 73
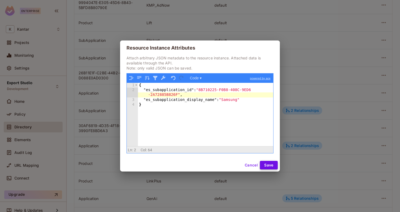
click at [271, 165] on button "Save" at bounding box center [269, 165] width 18 height 9
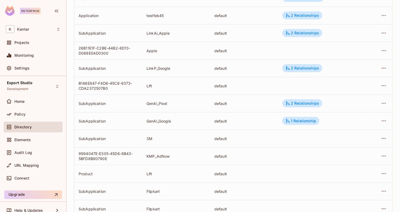
scroll to position [0, 0]
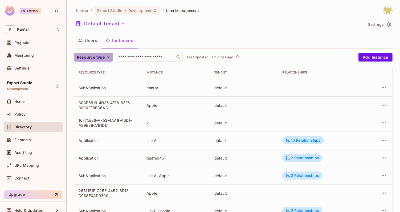
click at [102, 55] on span "Resource type" at bounding box center [91, 57] width 28 height 7
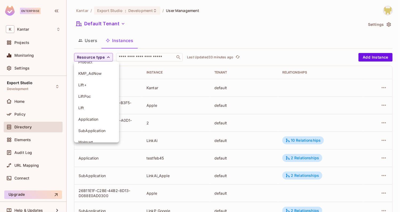
scroll to position [38, 0]
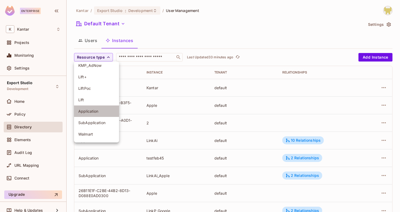
click at [100, 110] on span "Application" at bounding box center [96, 111] width 36 height 5
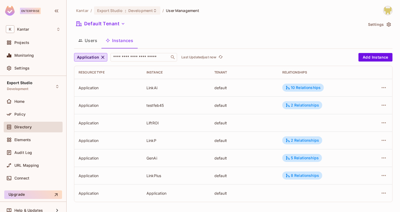
scroll to position [1, 0]
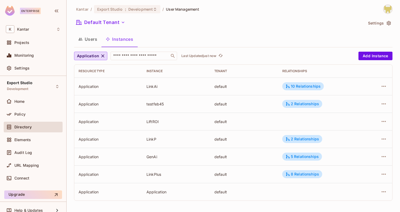
click at [84, 41] on button "Users" at bounding box center [87, 38] width 27 height 13
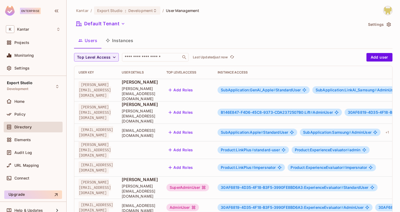
click at [116, 39] on button "Instances" at bounding box center [119, 40] width 36 height 13
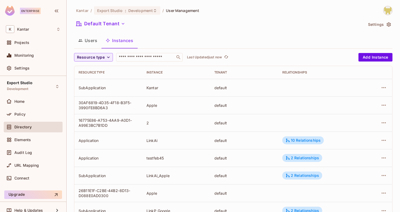
click at [83, 40] on button "Users" at bounding box center [87, 40] width 27 height 13
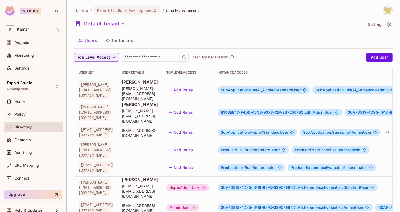
click at [275, 88] on span "SubApplication:GenAi_Apple #" at bounding box center [247, 90] width 55 height 5
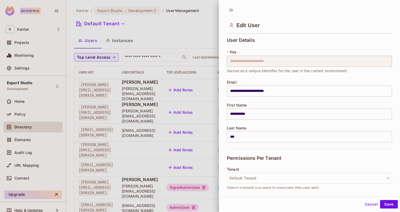
scroll to position [132, 0]
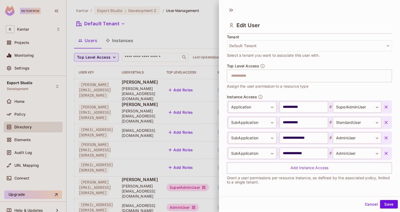
click at [385, 104] on icon "button" at bounding box center [385, 106] width 5 height 5
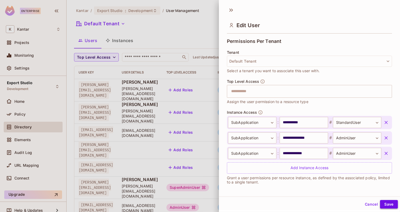
click at [383, 204] on button "Save" at bounding box center [389, 204] width 18 height 9
